Goal: Transaction & Acquisition: Download file/media

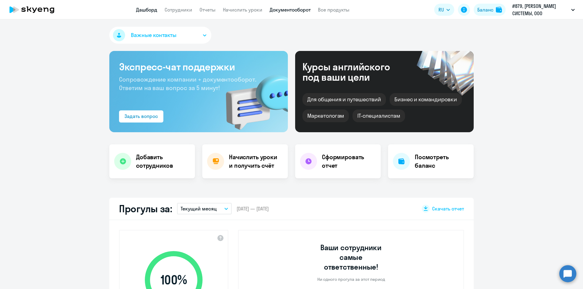
click at [280, 12] on link "Документооборот" at bounding box center [290, 10] width 41 height 6
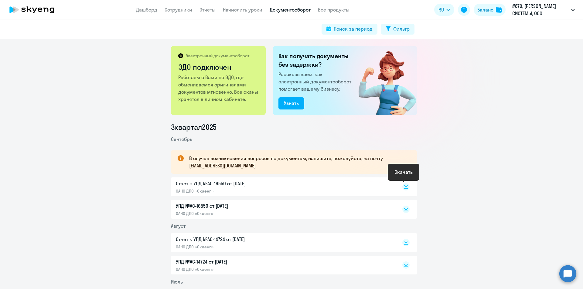
click at [404, 187] on rect at bounding box center [405, 186] width 7 height 7
click at [404, 209] on icon at bounding box center [406, 208] width 4 height 3
click at [278, 13] on app-header "Дашборд Сотрудники Отчеты Начислить уроки Документооборот Все продукты Дашборд …" at bounding box center [291, 9] width 583 height 19
drag, startPoint x: 483, startPoint y: 144, endPoint x: 484, endPoint y: 141, distance: 3.5
